Goal: Task Accomplishment & Management: Complete application form

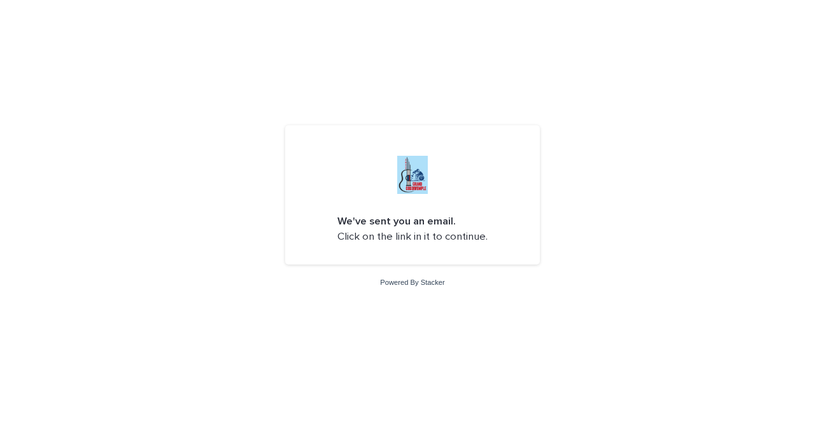
click at [491, 251] on form "We've sent you an email. Click on the link in it to continue." at bounding box center [412, 195] width 234 height 119
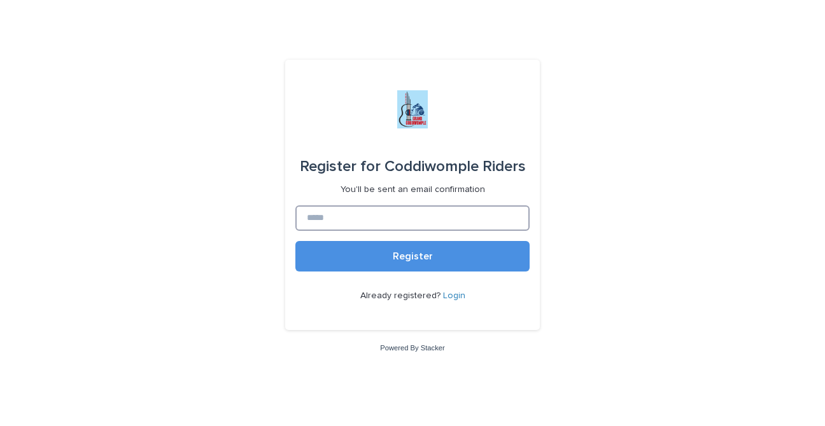
click at [401, 216] on input at bounding box center [412, 218] width 234 height 25
type input "**********"
click at [295, 241] on button "Register" at bounding box center [412, 256] width 234 height 31
